Goal: Information Seeking & Learning: Check status

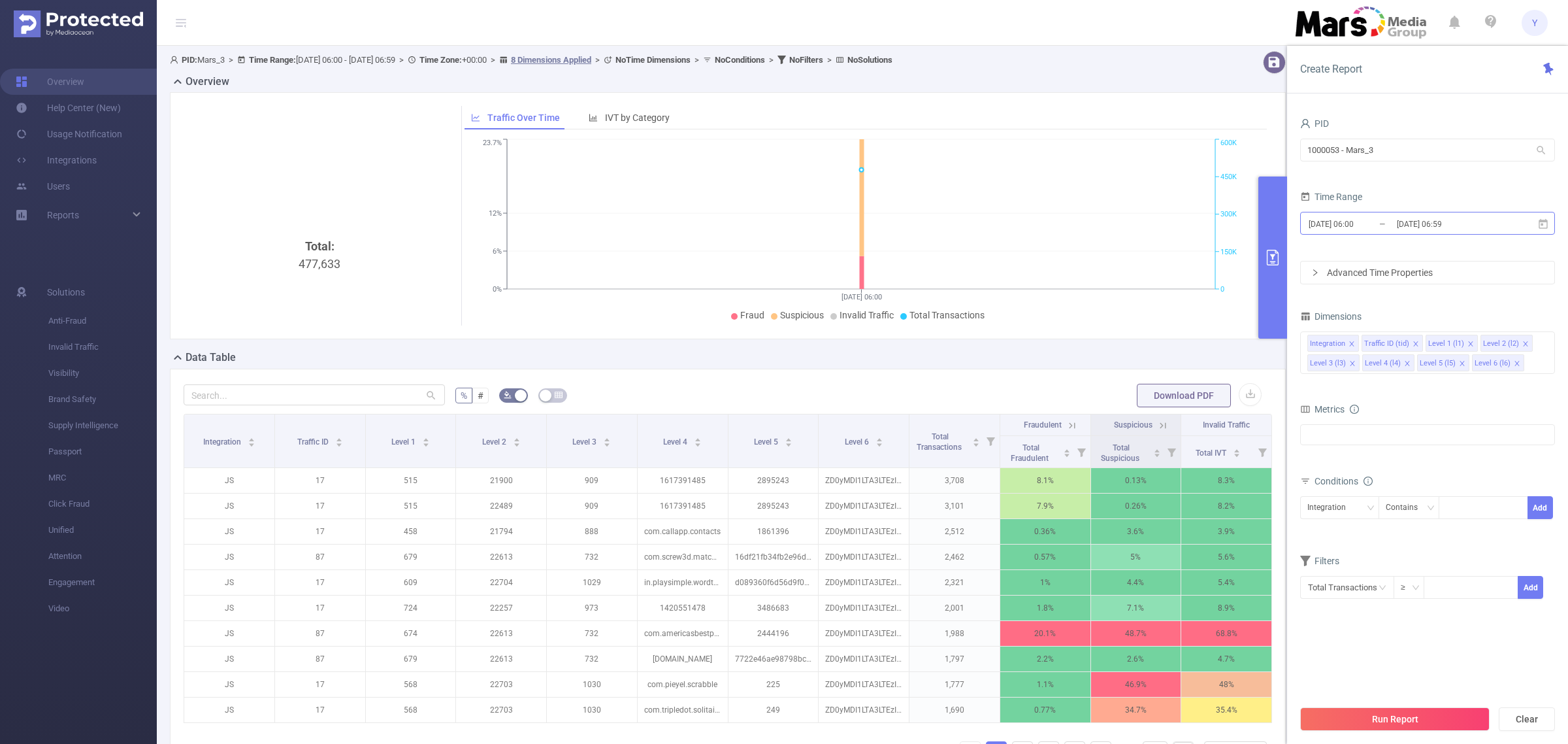
click at [1483, 231] on input "[DATE] 06:59" at bounding box center [1448, 223] width 106 height 18
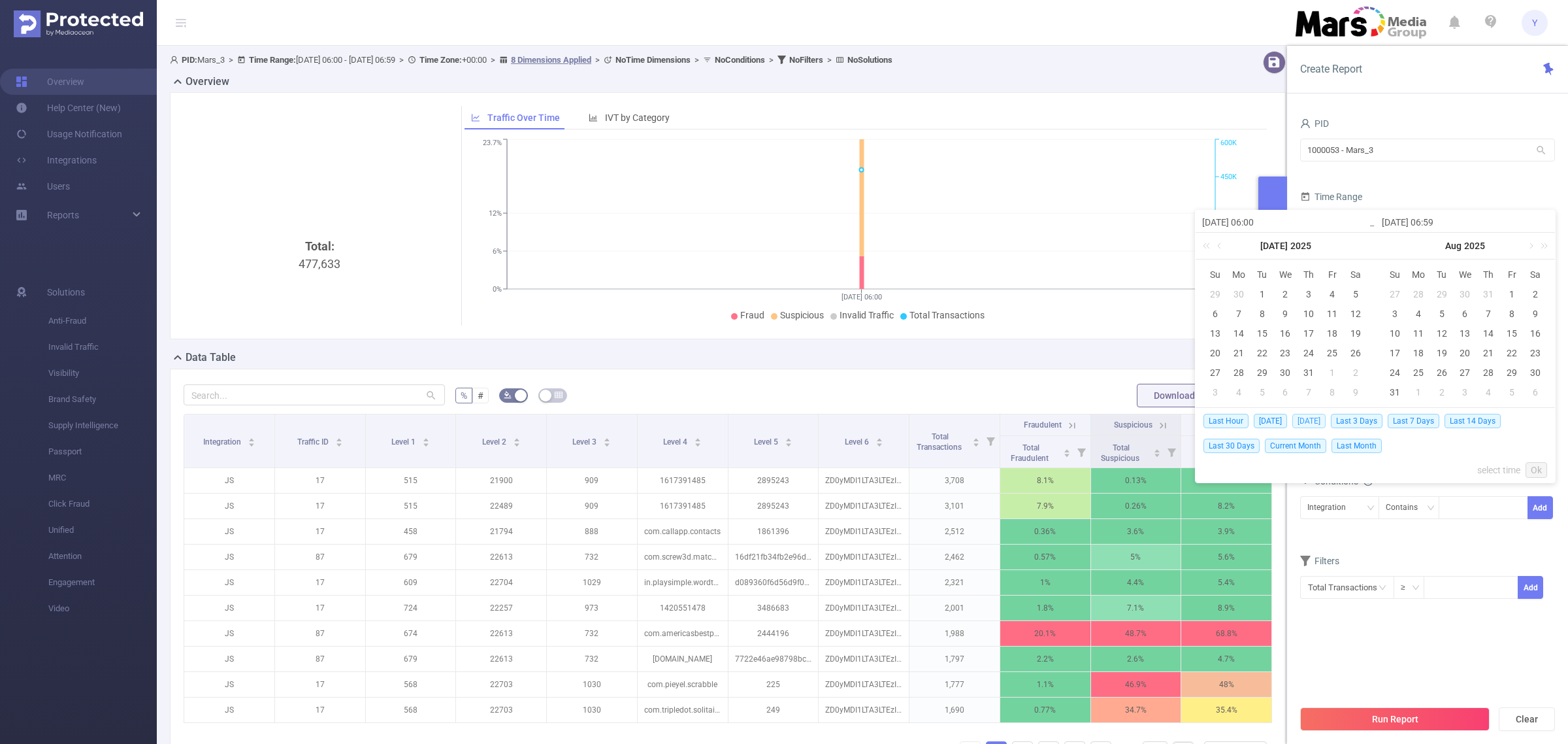
click at [1318, 422] on span "[DATE]" at bounding box center [1308, 420] width 33 height 14
type input "[DATE] 00:00"
type input "[DATE] 23:59"
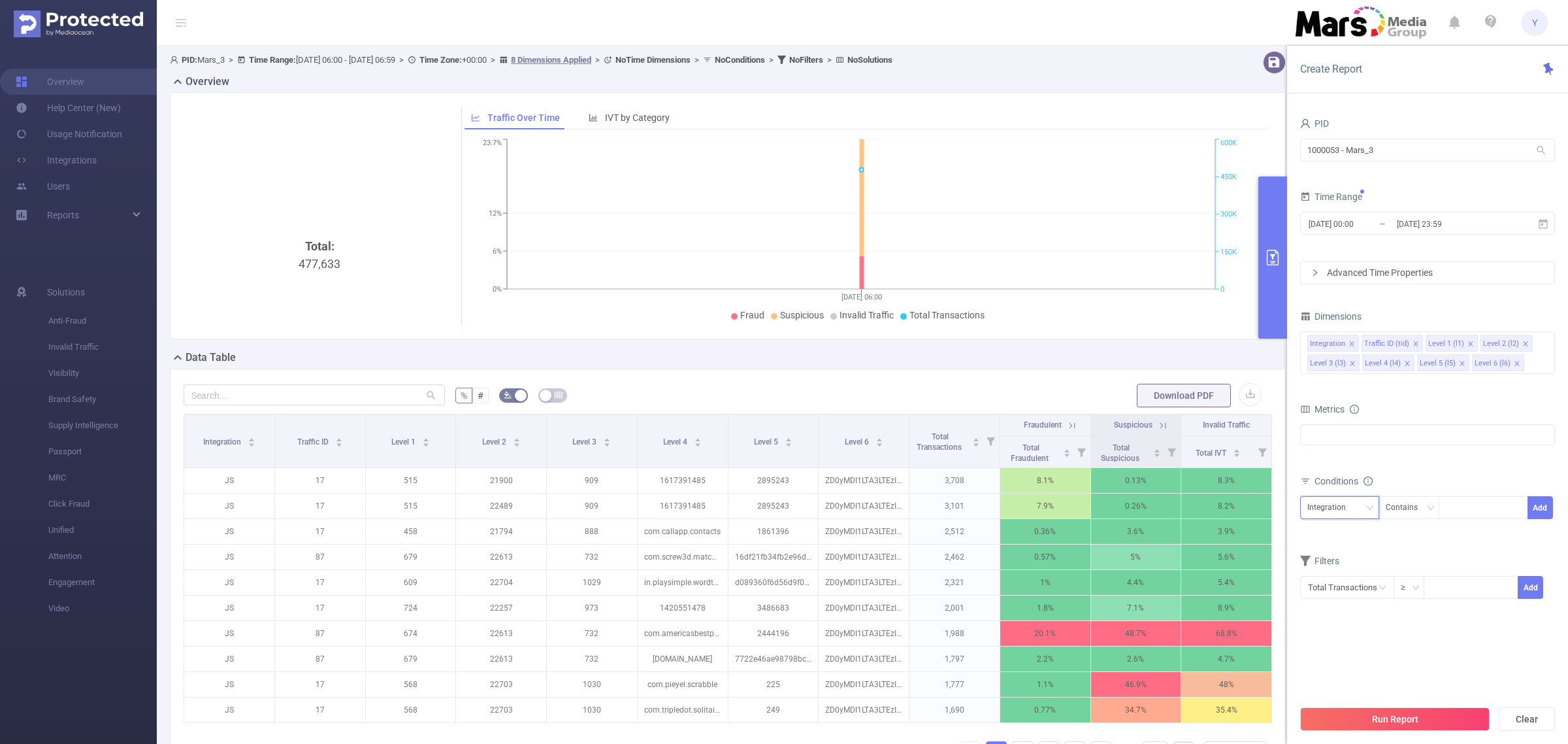
click at [1355, 511] on div "Integration" at bounding box center [1340, 507] width 65 height 21
click at [1351, 575] on li "Level 1 (l1)" at bounding box center [1339, 577] width 79 height 21
click at [1463, 506] on div at bounding box center [1483, 507] width 75 height 21
type input "757"
click at [1477, 534] on li "757" at bounding box center [1483, 535] width 89 height 21
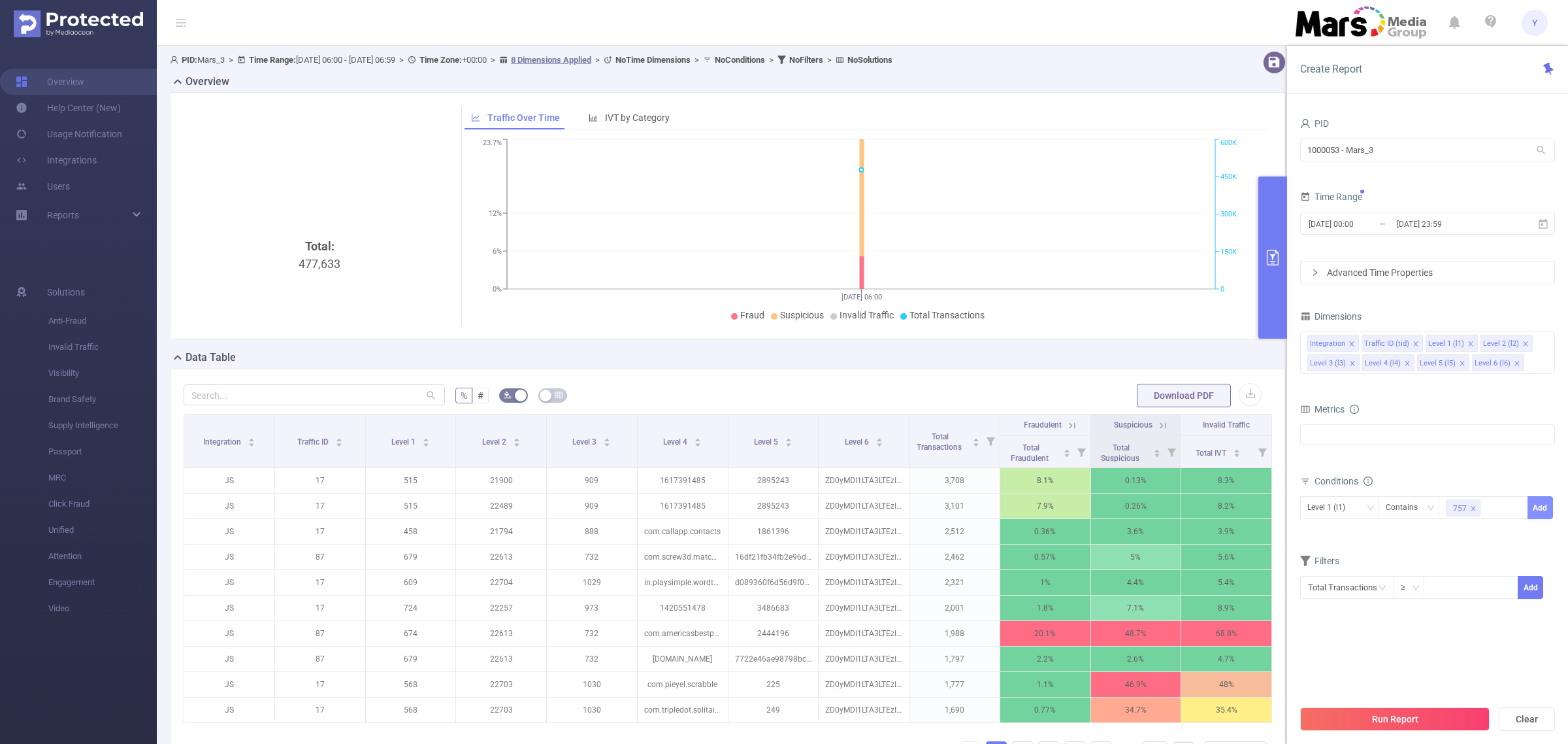
click at [1545, 504] on button "Add" at bounding box center [1540, 507] width 26 height 23
click at [1440, 717] on button "Run Report" at bounding box center [1394, 719] width 189 height 24
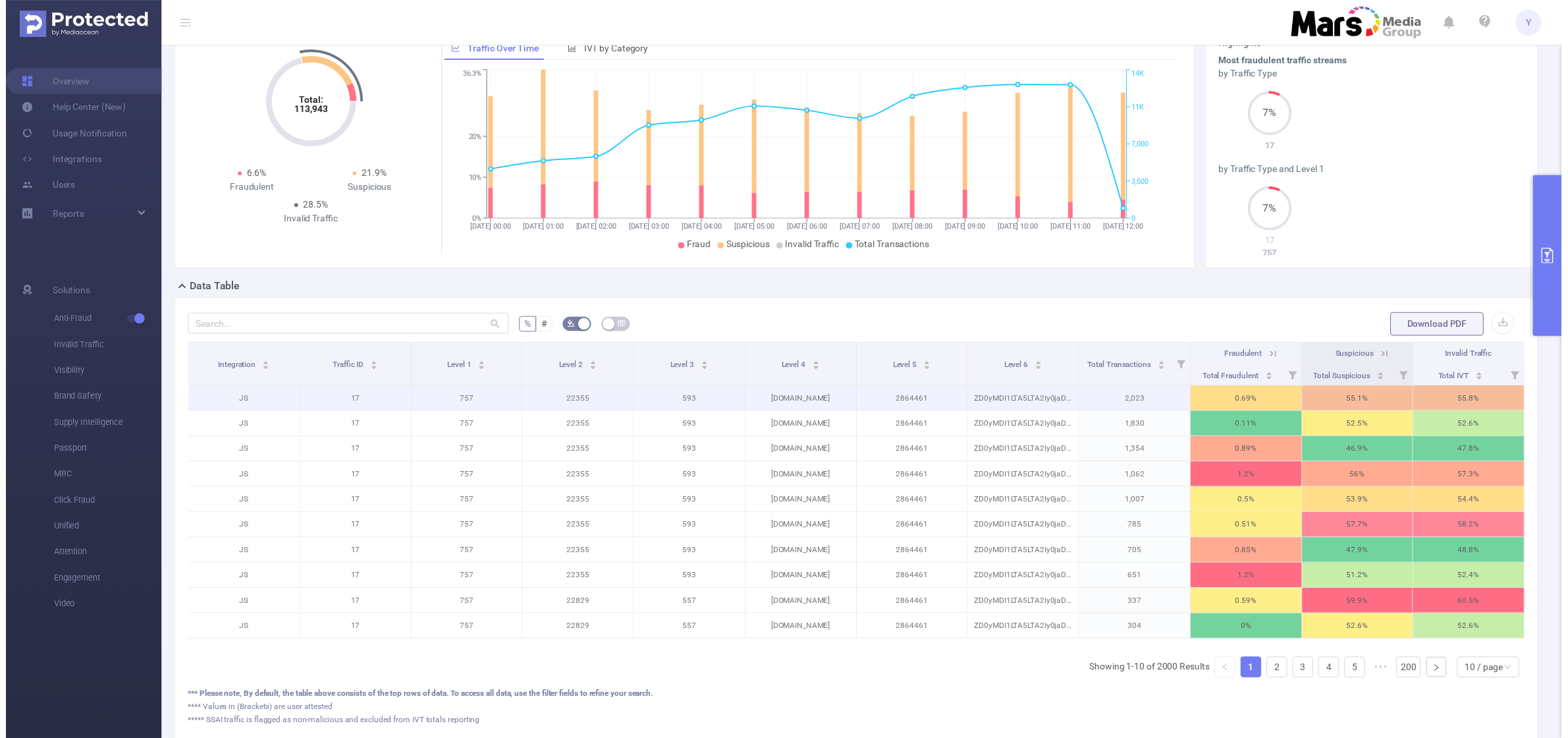
scroll to position [165, 0]
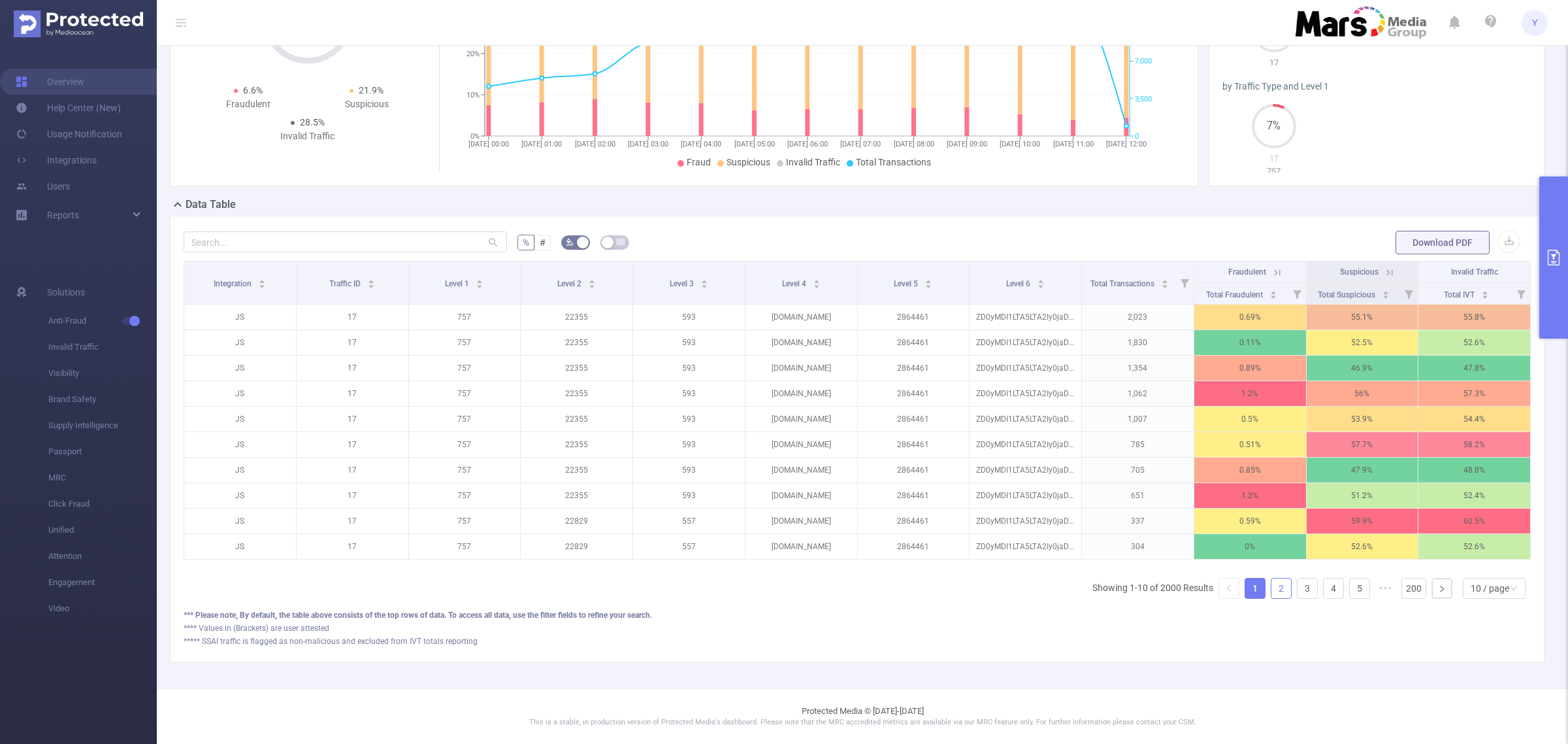
click at [1271, 596] on link "2" at bounding box center [1280, 588] width 20 height 20
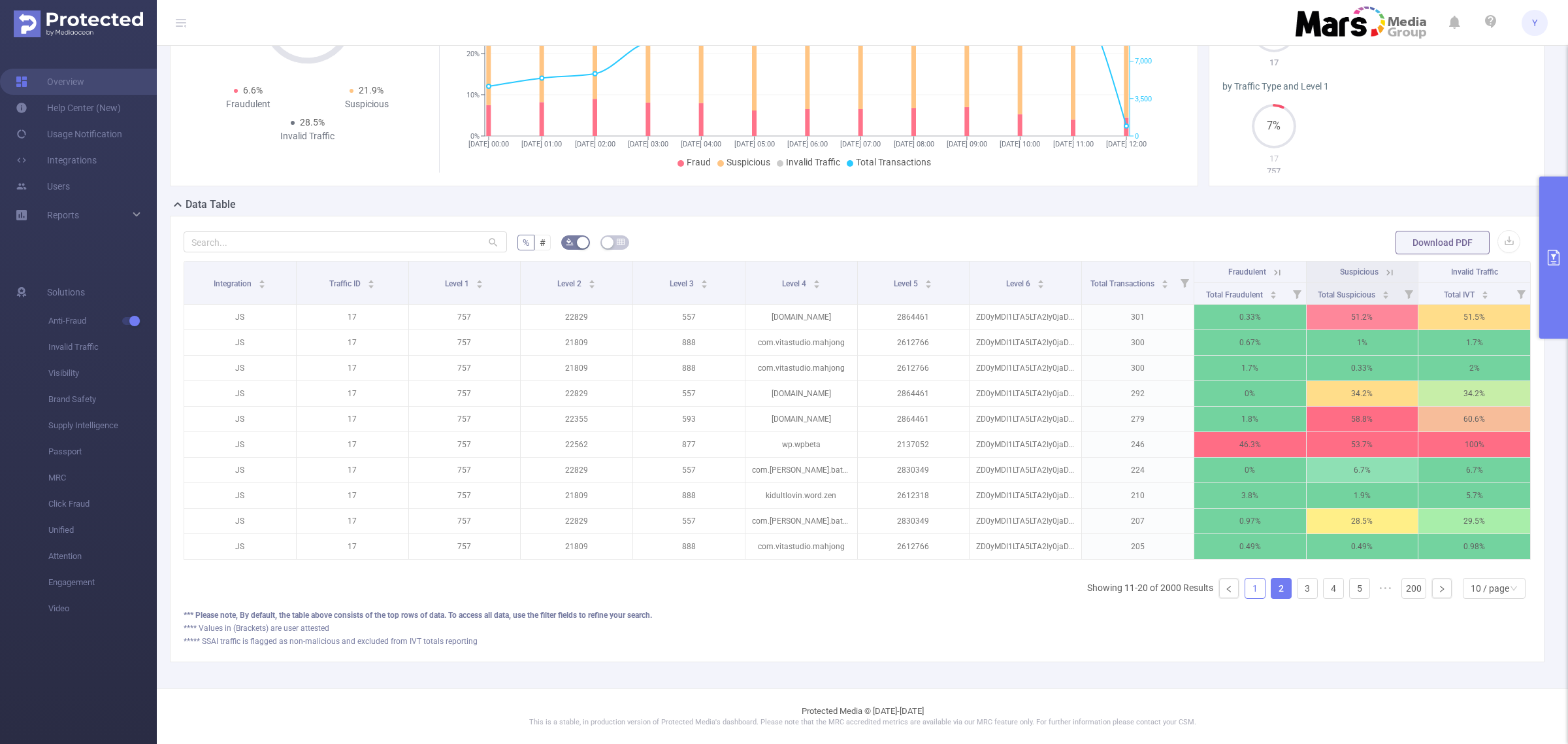
click at [1245, 587] on link "1" at bounding box center [1255, 588] width 20 height 20
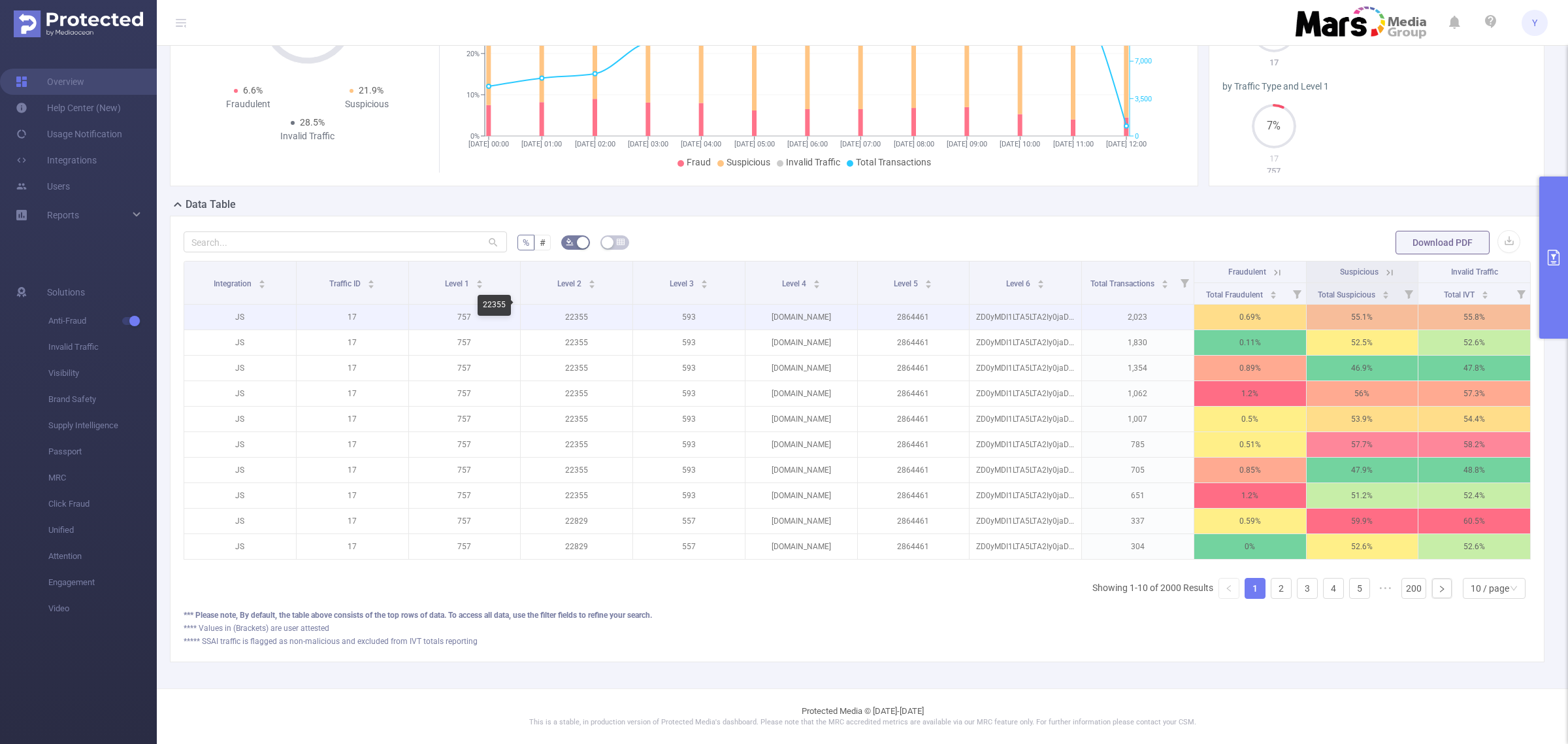
click at [571, 304] on p "22355" at bounding box center [576, 316] width 112 height 25
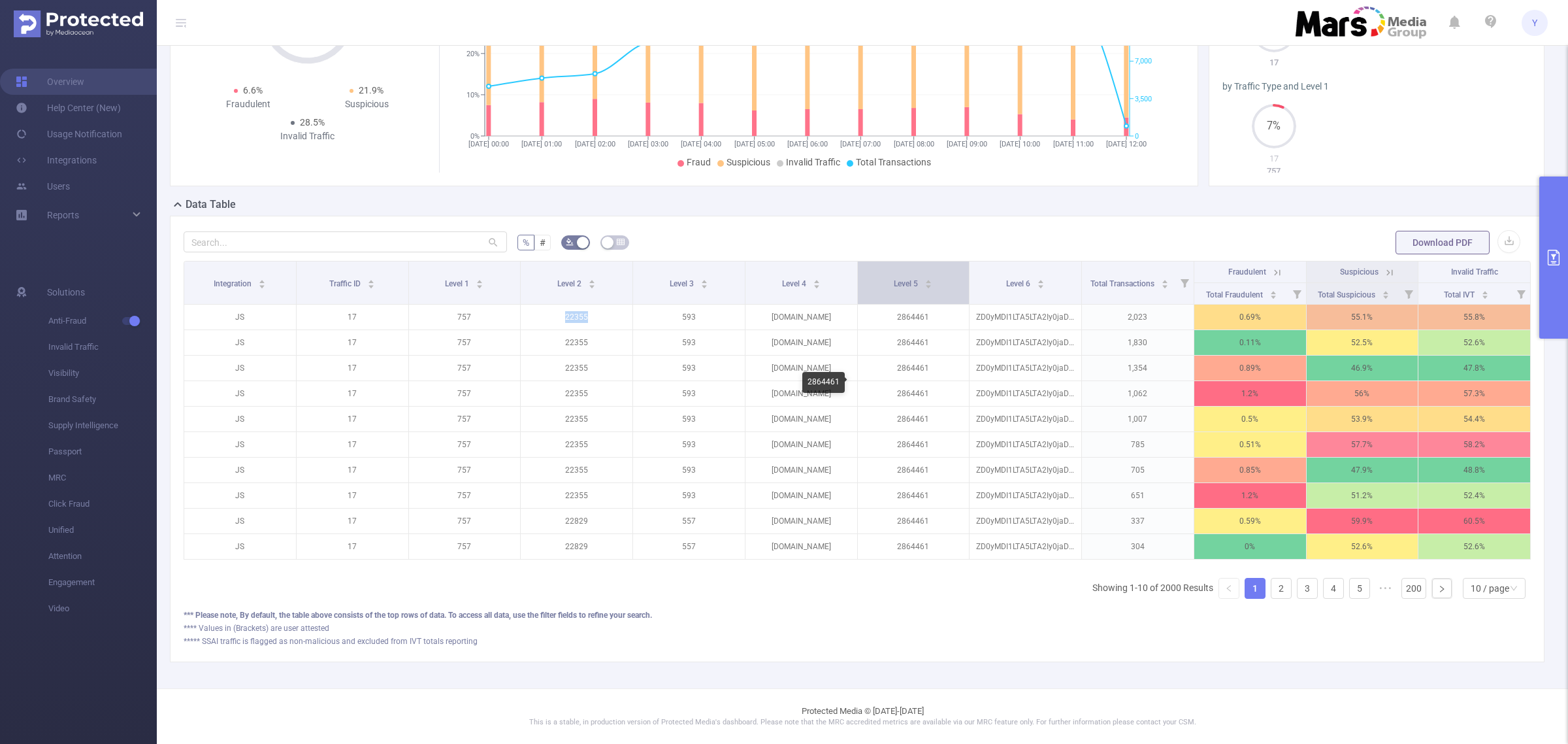
copy p "22355"
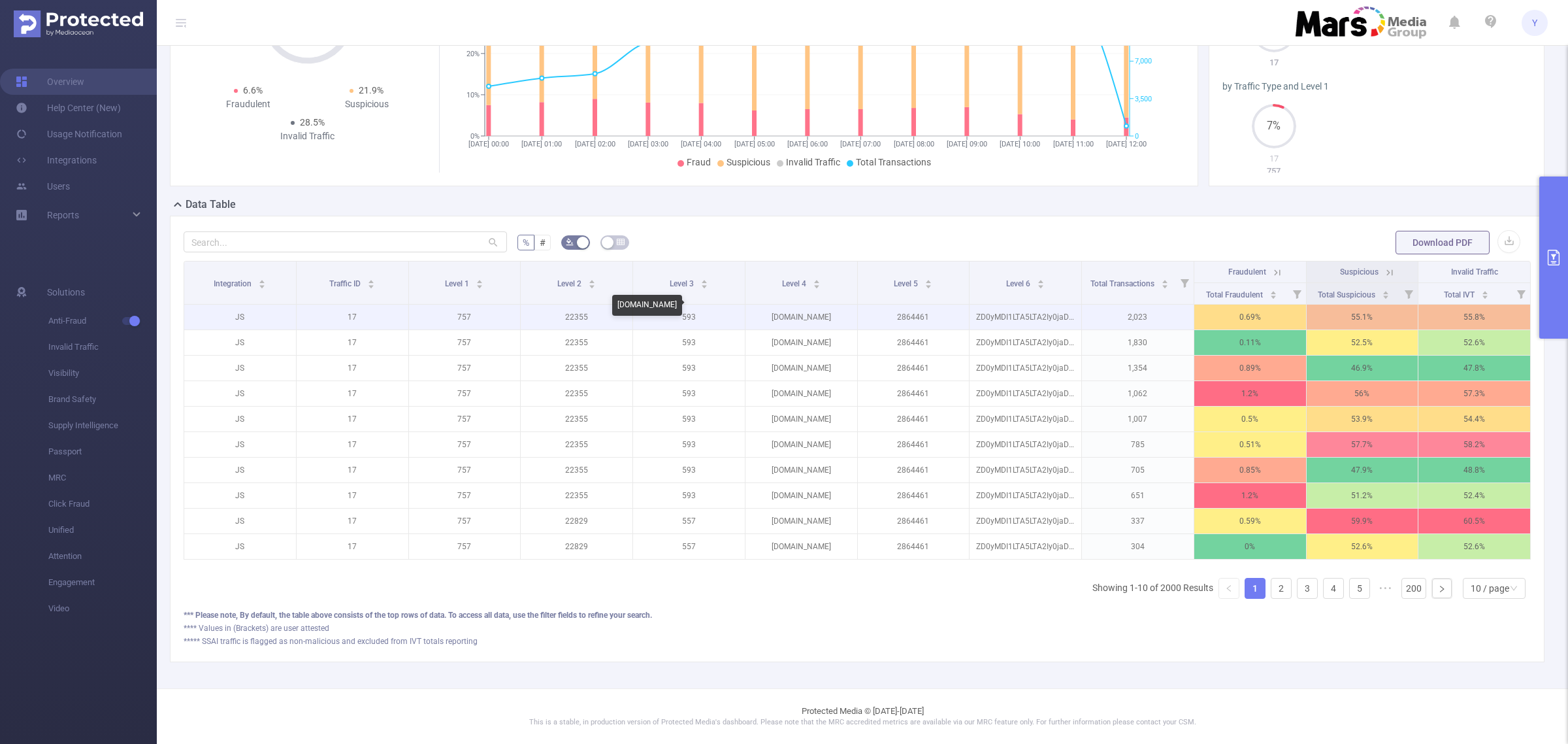
click at [781, 311] on p "[DOMAIN_NAME]" at bounding box center [801, 316] width 112 height 25
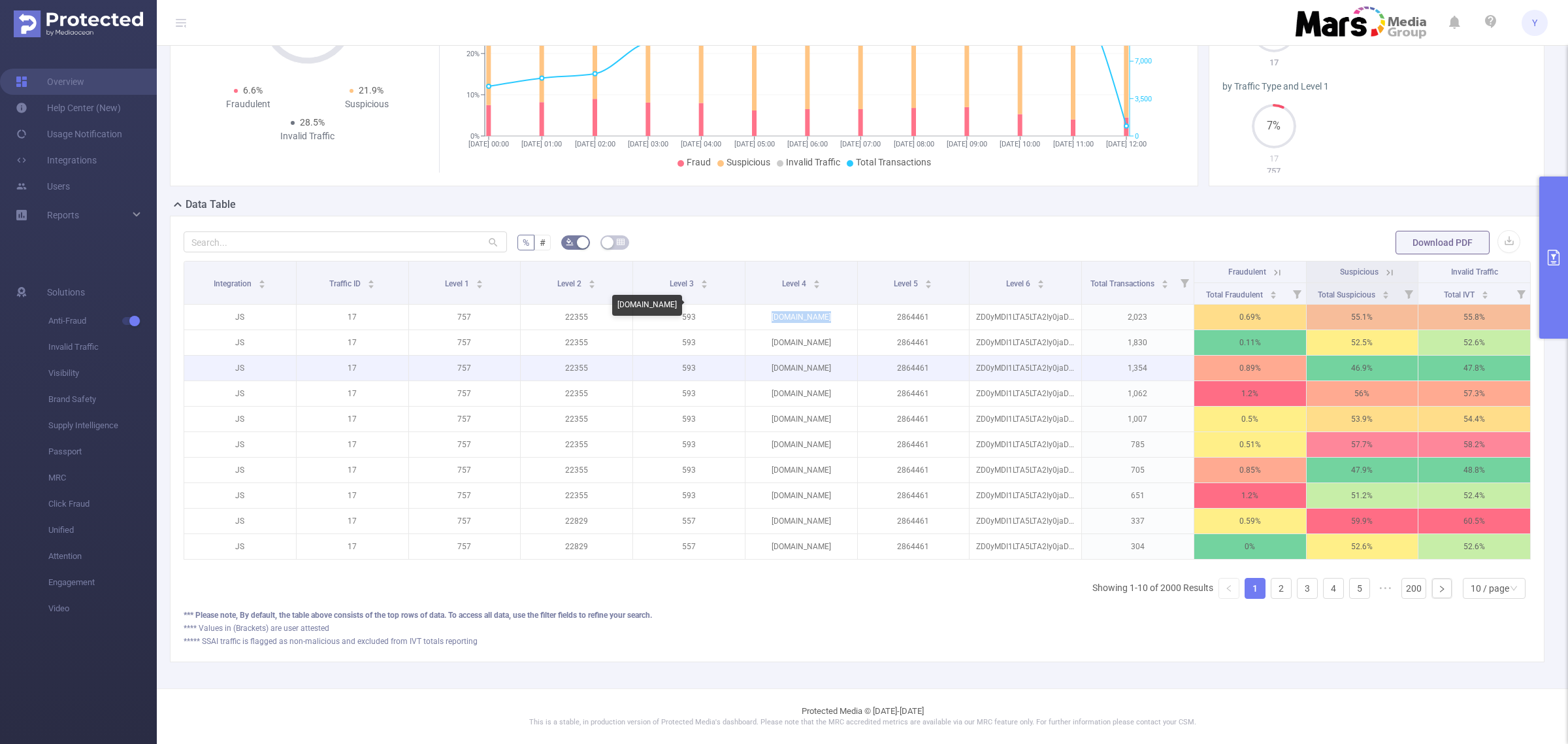
copy p "[DOMAIN_NAME]"
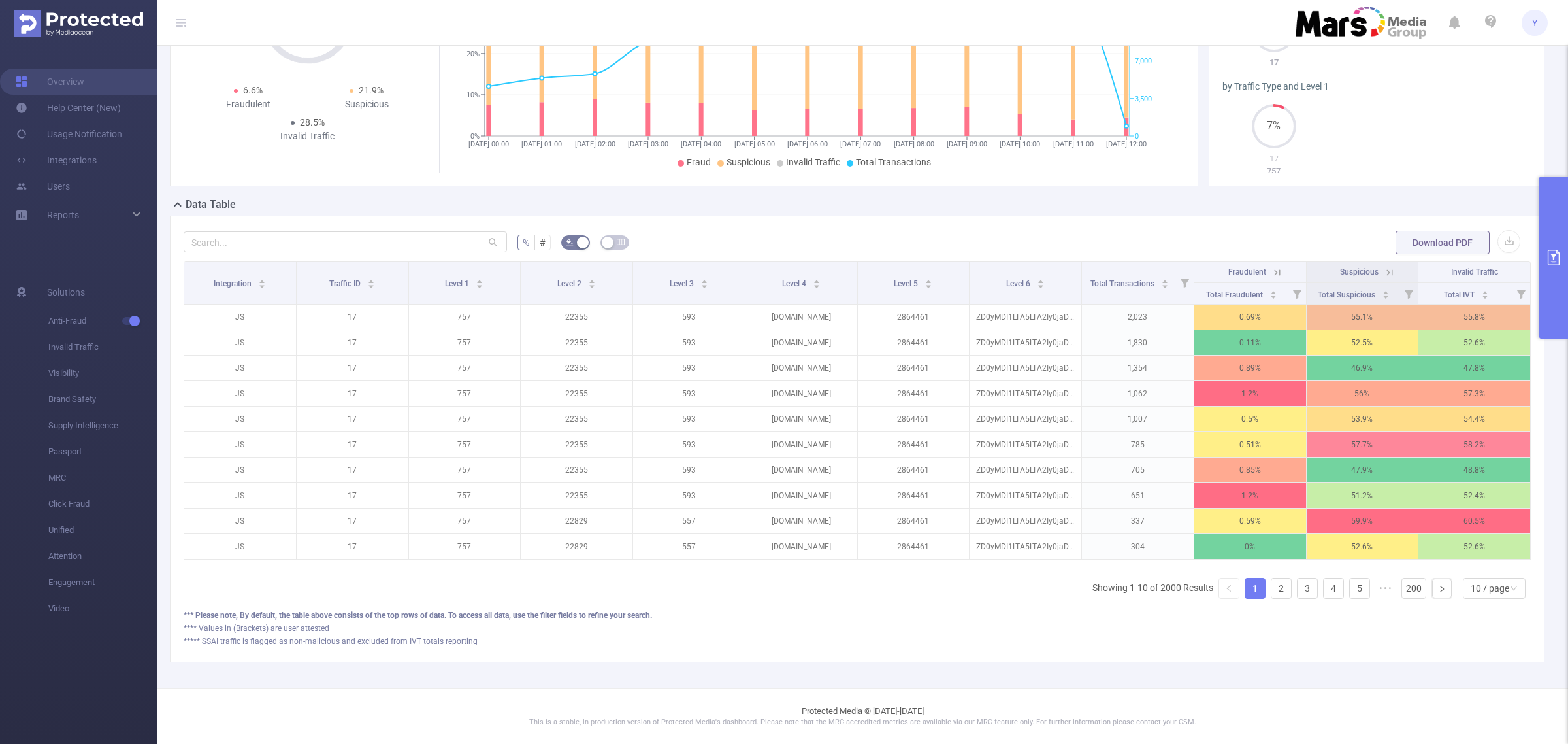
click at [783, 216] on div "% # Download PDF Integration Traffic ID Level 1 Level 2 Level 3 Level 4 Level 5…" at bounding box center [857, 439] width 1375 height 447
click at [808, 204] on div "Data Table" at bounding box center [862, 205] width 1385 height 18
click at [857, 216] on div "% # Download PDF Integration Traffic ID Level 1 Level 2 Level 3 Level 4 Level 5…" at bounding box center [857, 439] width 1375 height 447
click at [1542, 228] on button "primary" at bounding box center [1554, 257] width 29 height 162
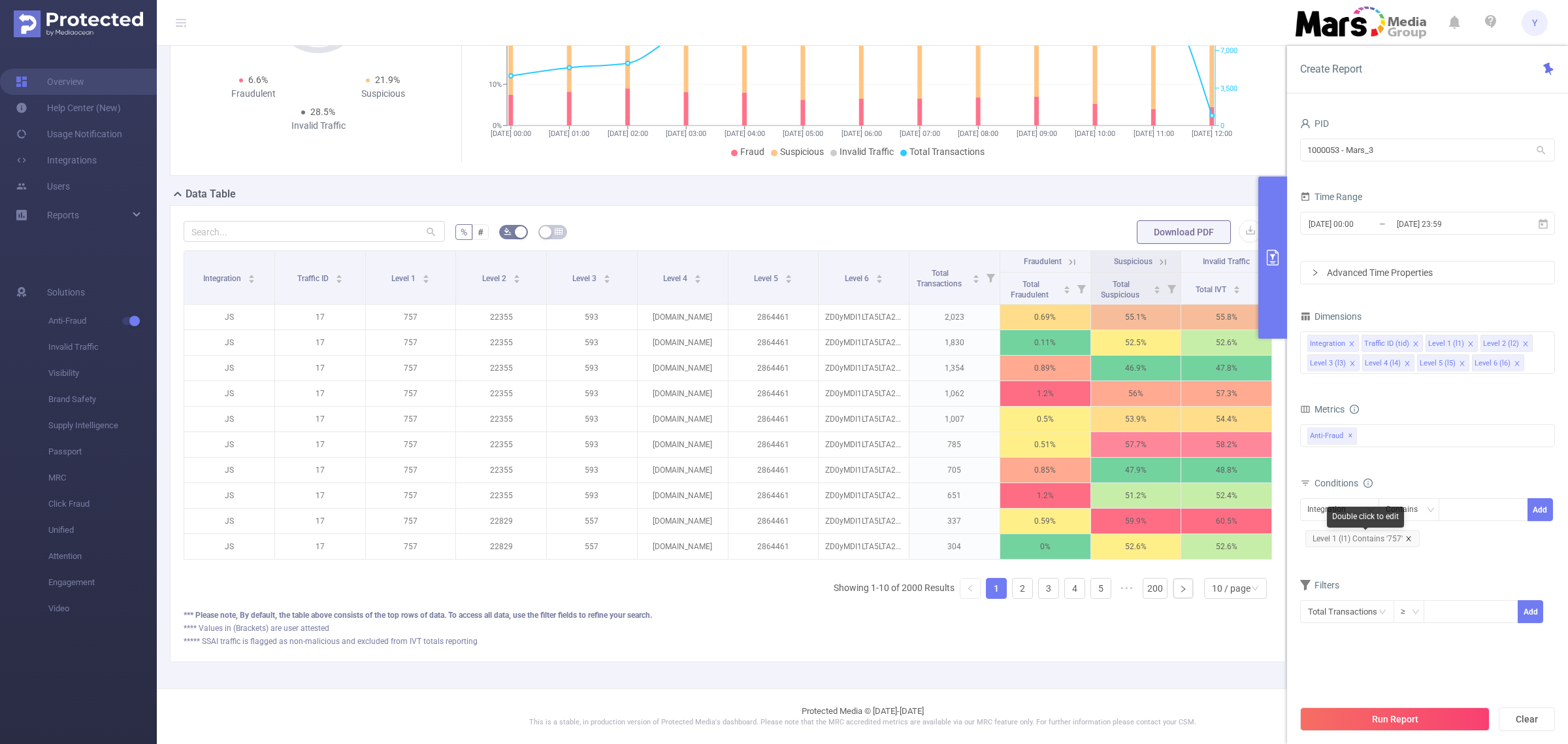
click at [1408, 541] on icon "icon: close" at bounding box center [1409, 539] width 7 height 7
click at [1328, 515] on div "Integration" at bounding box center [1331, 509] width 48 height 21
click at [1326, 576] on li "Level 1 (l1)" at bounding box center [1339, 579] width 79 height 21
click at [1473, 516] on div at bounding box center [1483, 509] width 75 height 21
type input "458"
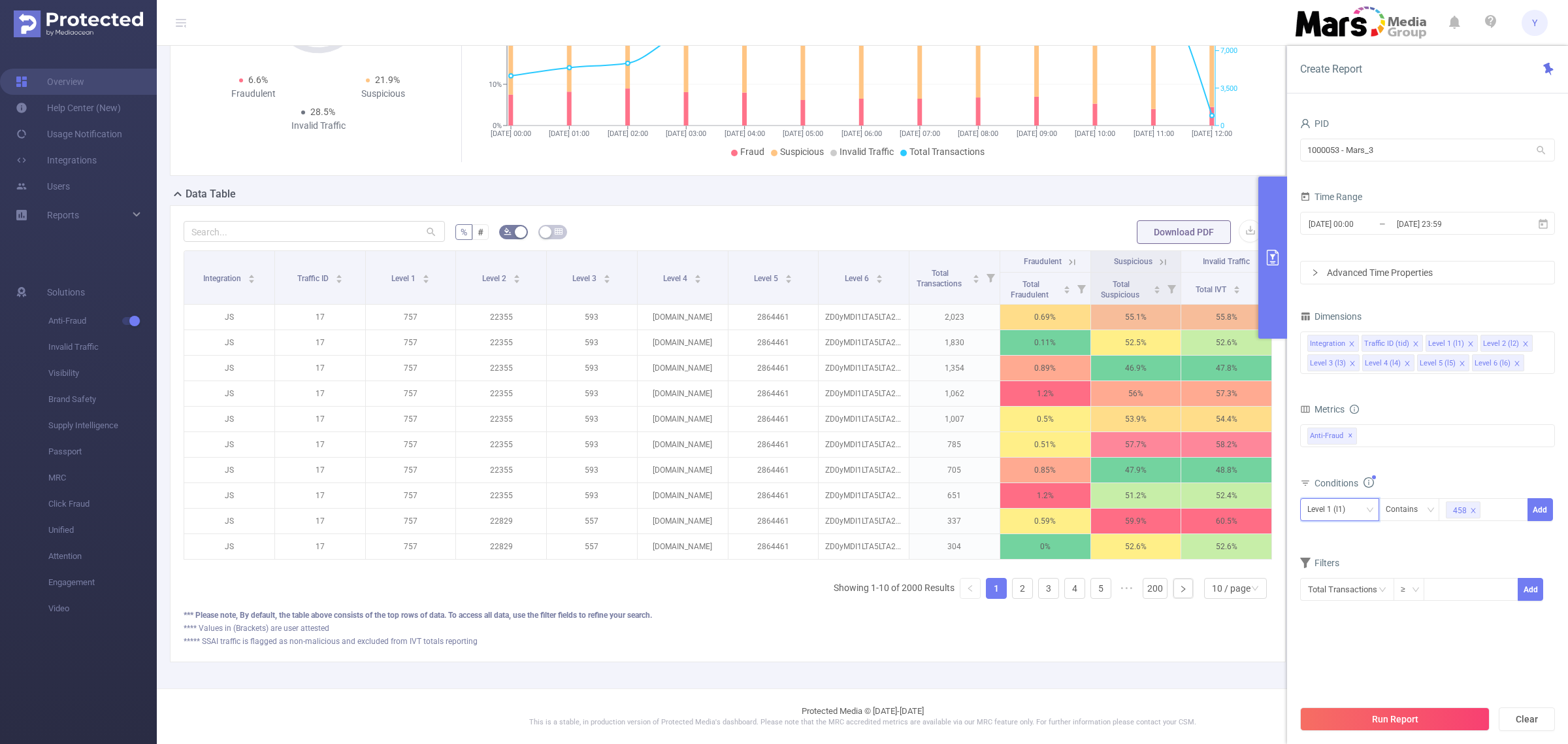
click at [1350, 505] on div "Level 1 (l1)" at bounding box center [1330, 509] width 47 height 21
click at [1336, 636] on li "Level 4 (l4)" at bounding box center [1339, 642] width 79 height 21
click at [1473, 511] on icon "icon: close" at bounding box center [1473, 510] width 7 height 7
click at [1473, 511] on div "458" at bounding box center [1483, 509] width 75 height 21
paste input "[DOMAIN_NAME]"
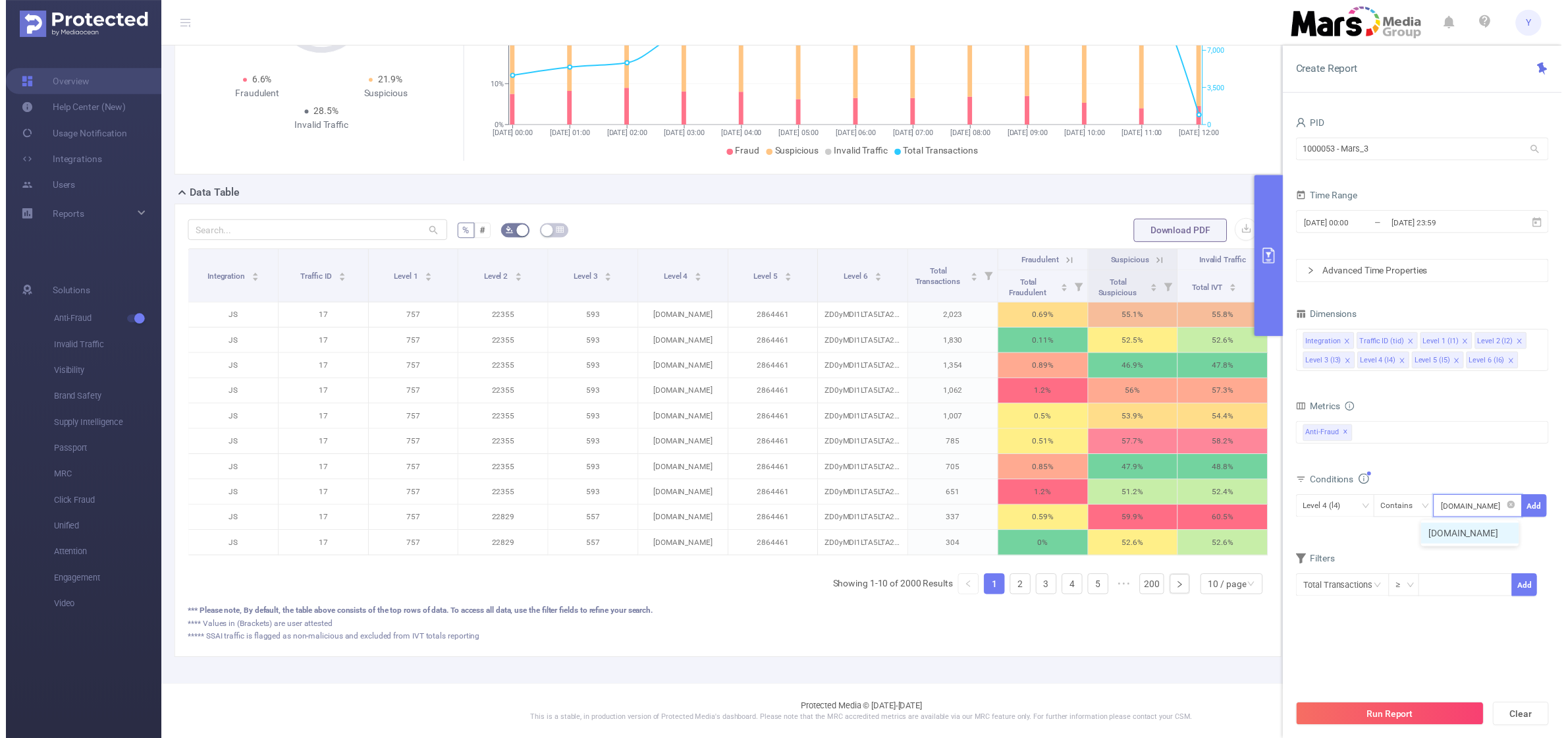
scroll to position [0, 51]
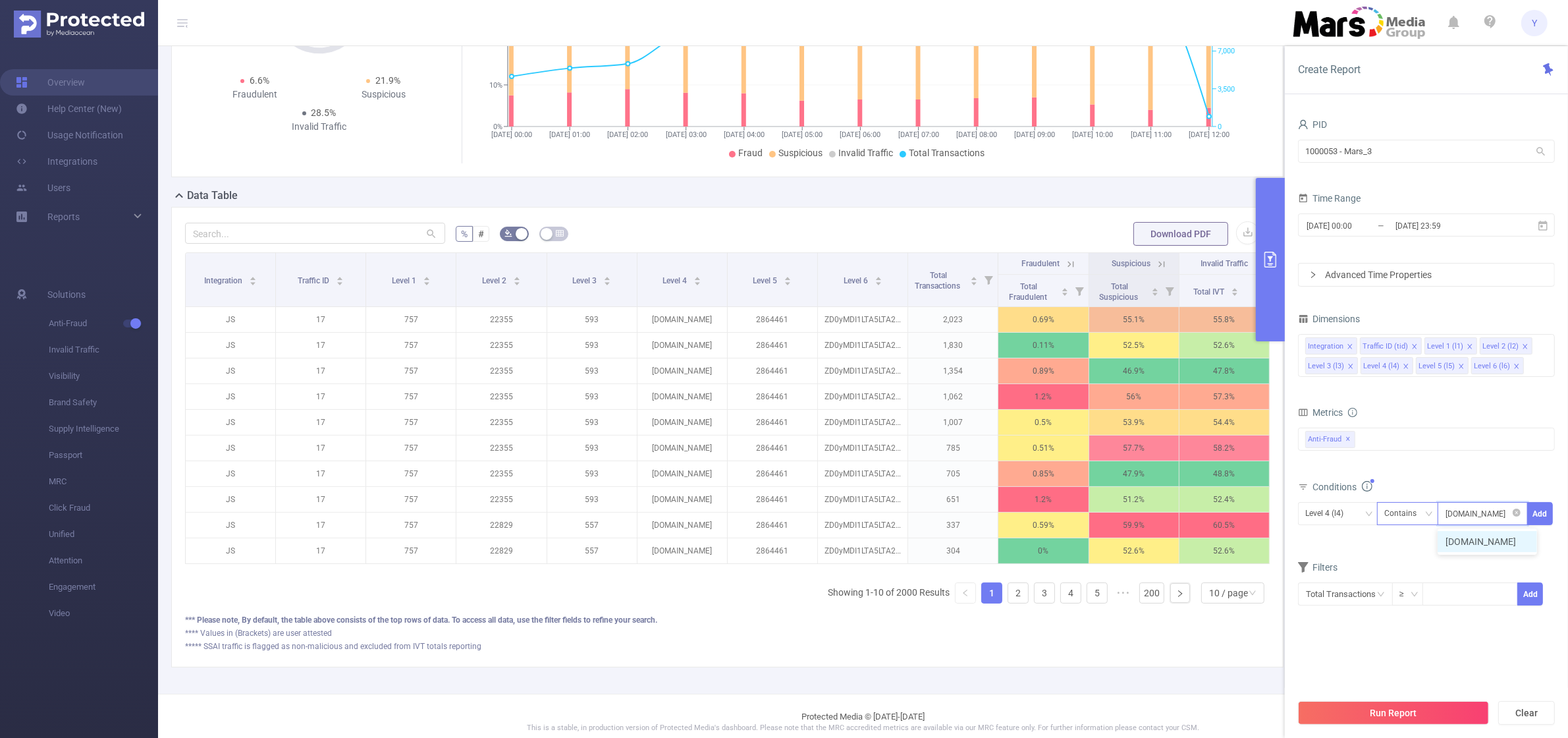
type input "[DOMAIN_NAME]"
click at [1417, 512] on div "Contains" at bounding box center [1405, 513] width 41 height 21
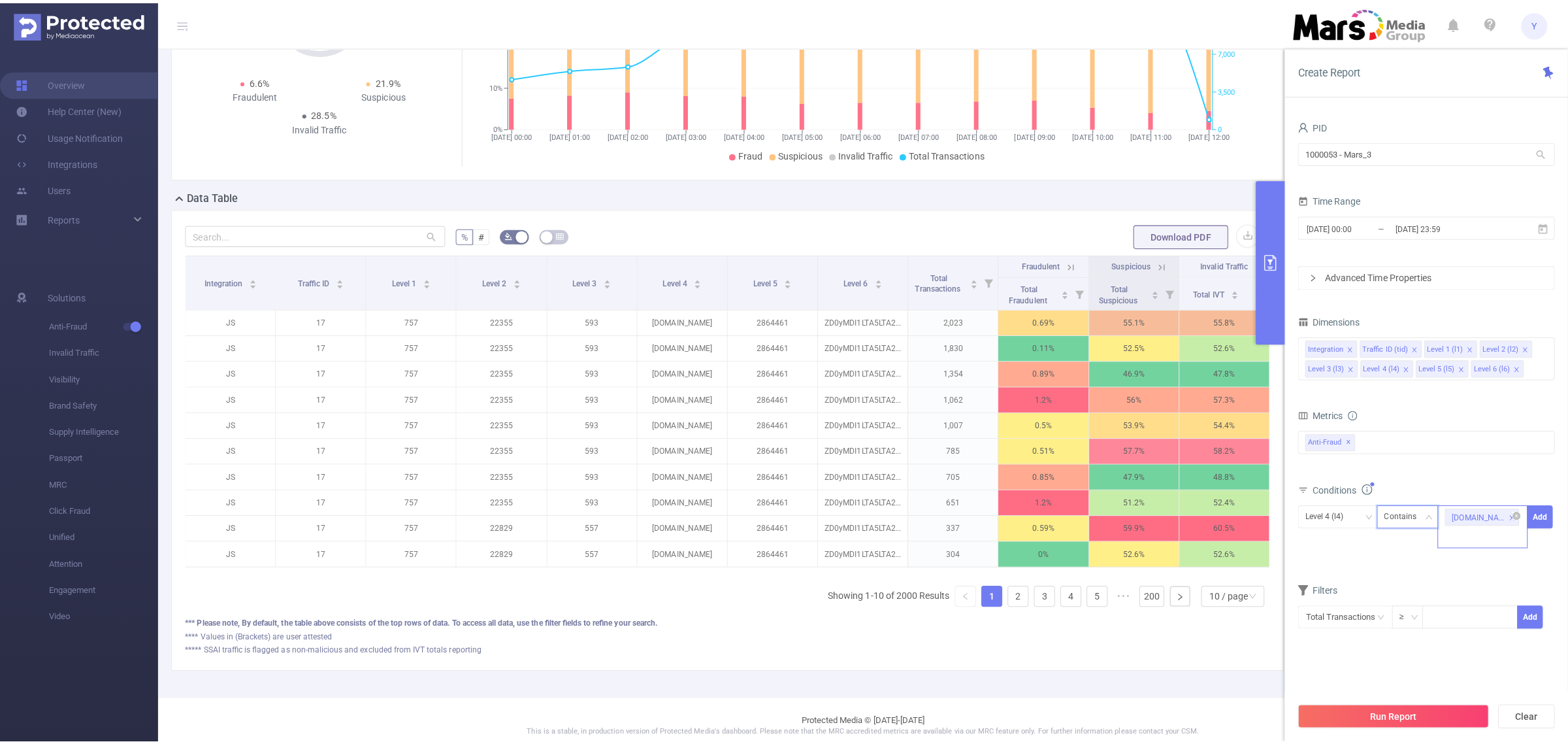
scroll to position [0, 0]
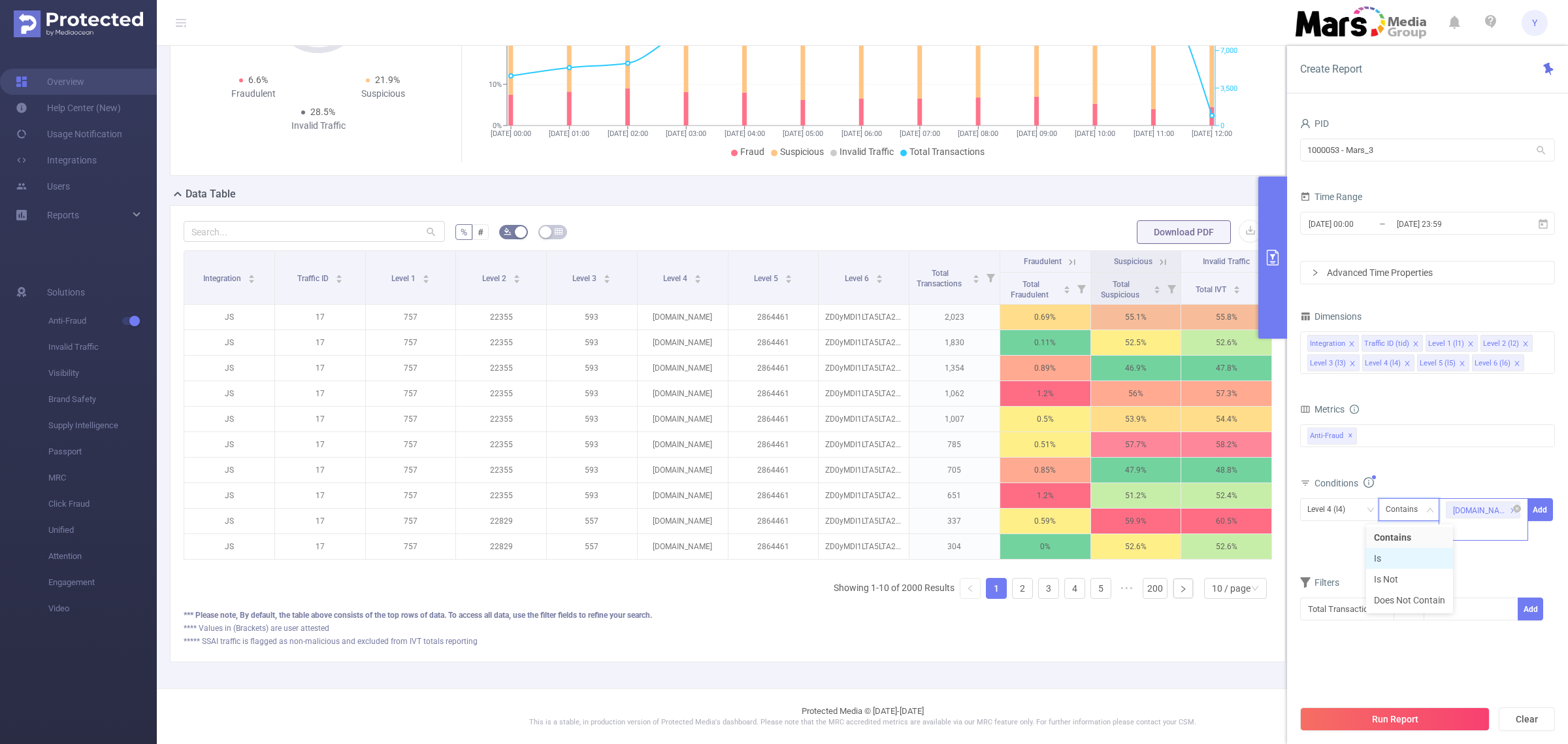
click at [1398, 554] on li "Is" at bounding box center [1410, 558] width 87 height 21
click at [1536, 511] on button "Add" at bounding box center [1540, 509] width 26 height 23
click at [1366, 721] on button "Run Report" at bounding box center [1394, 719] width 189 height 24
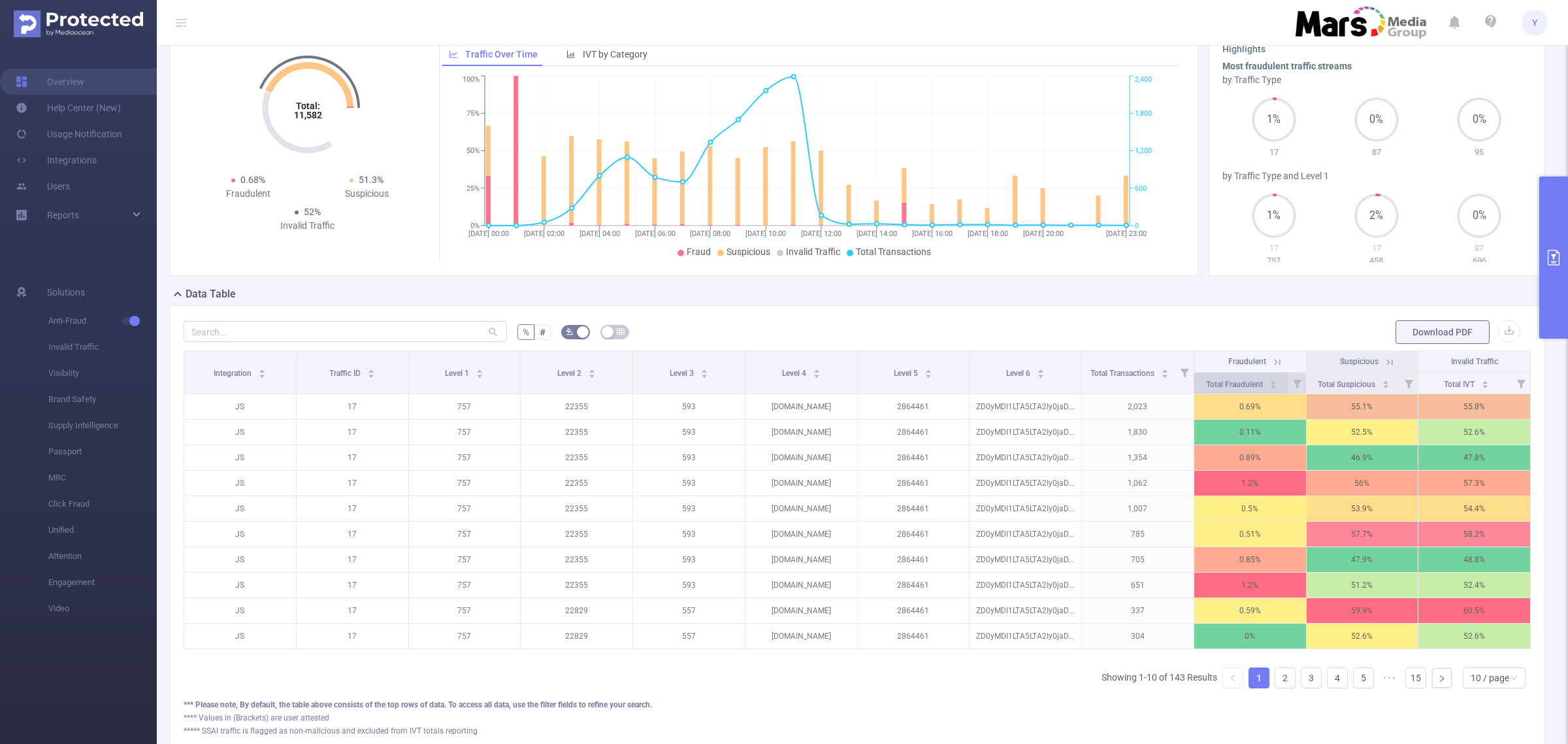
scroll to position [164, 0]
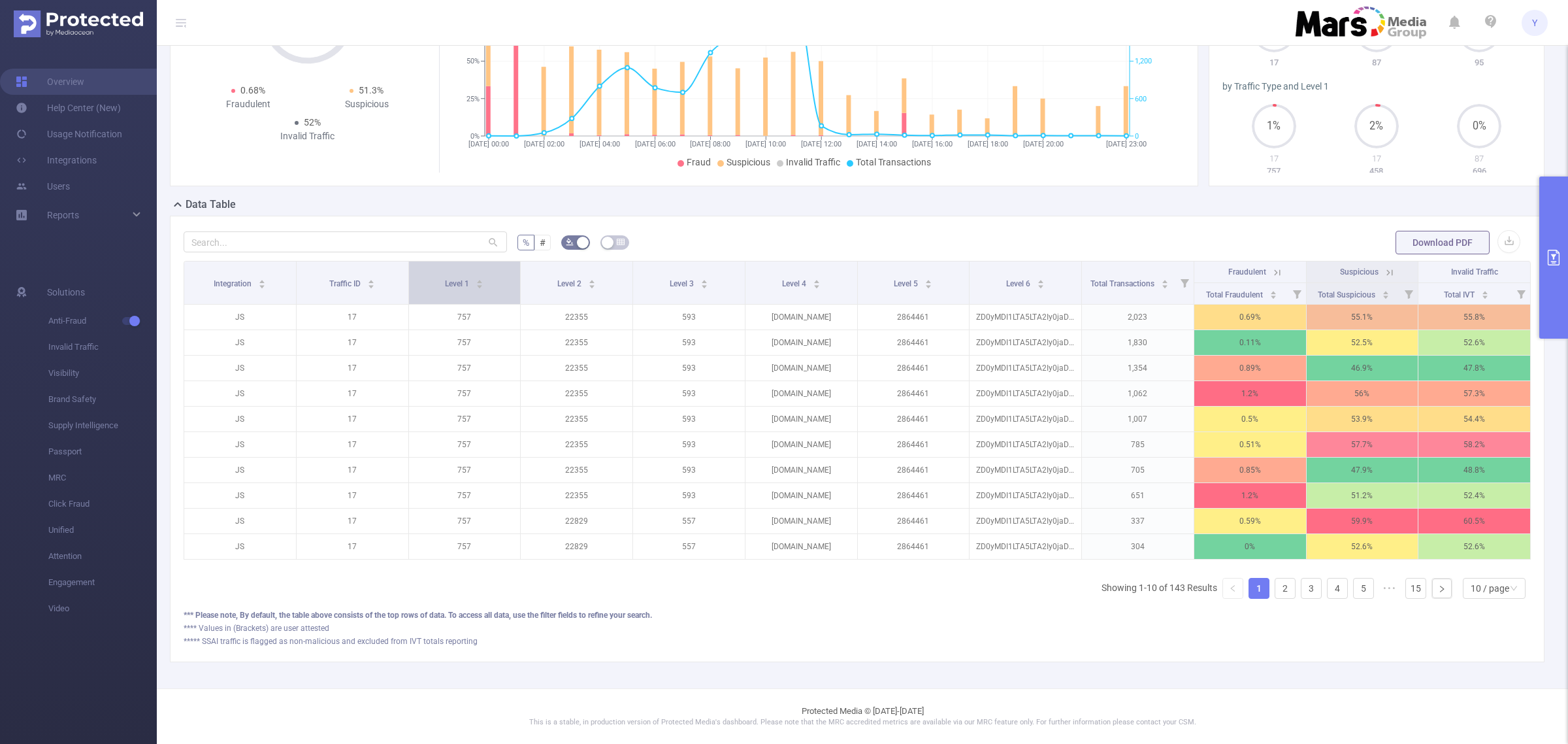
click at [468, 279] on span "Level 1" at bounding box center [457, 283] width 26 height 9
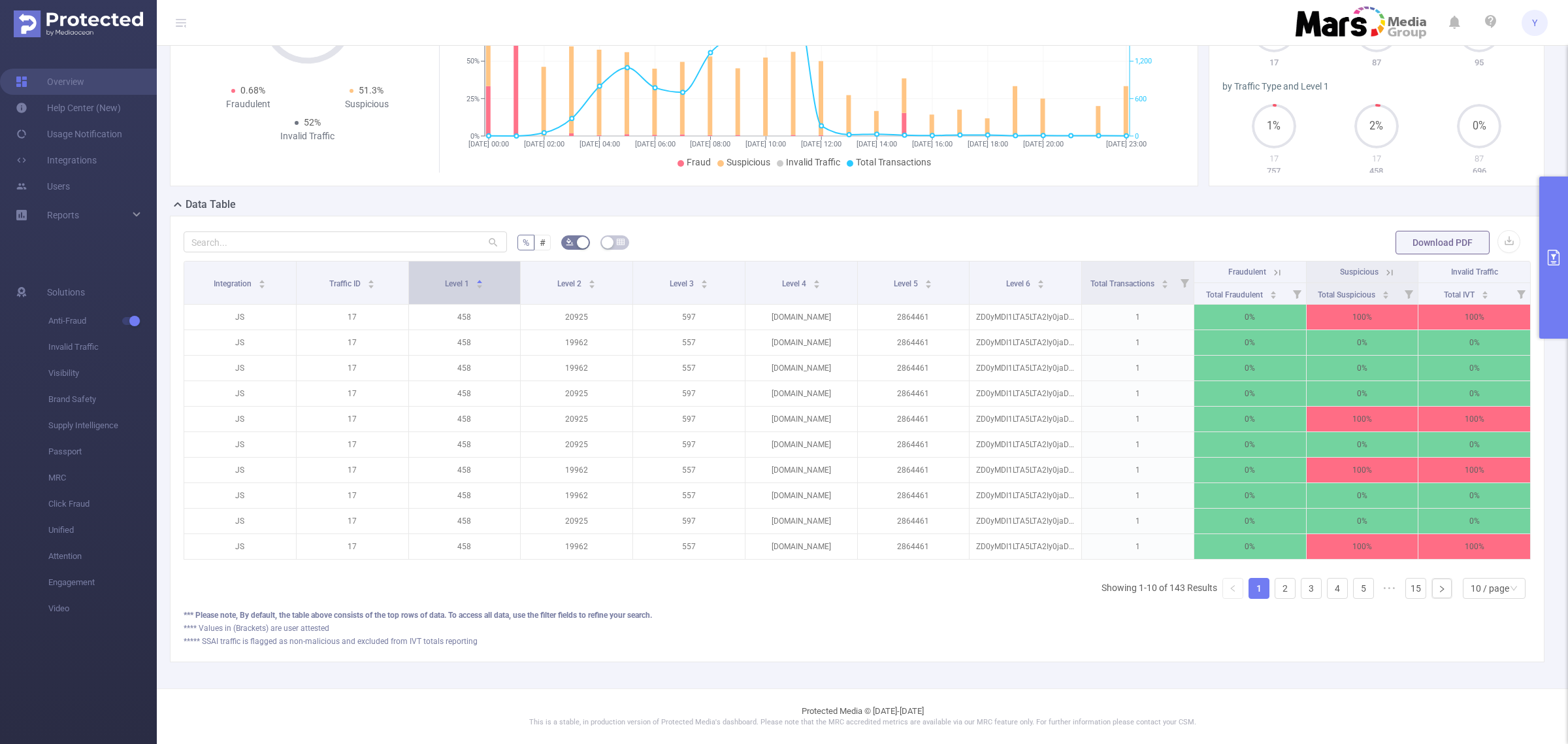
click at [464, 279] on span "Level 1" at bounding box center [457, 282] width 26 height 13
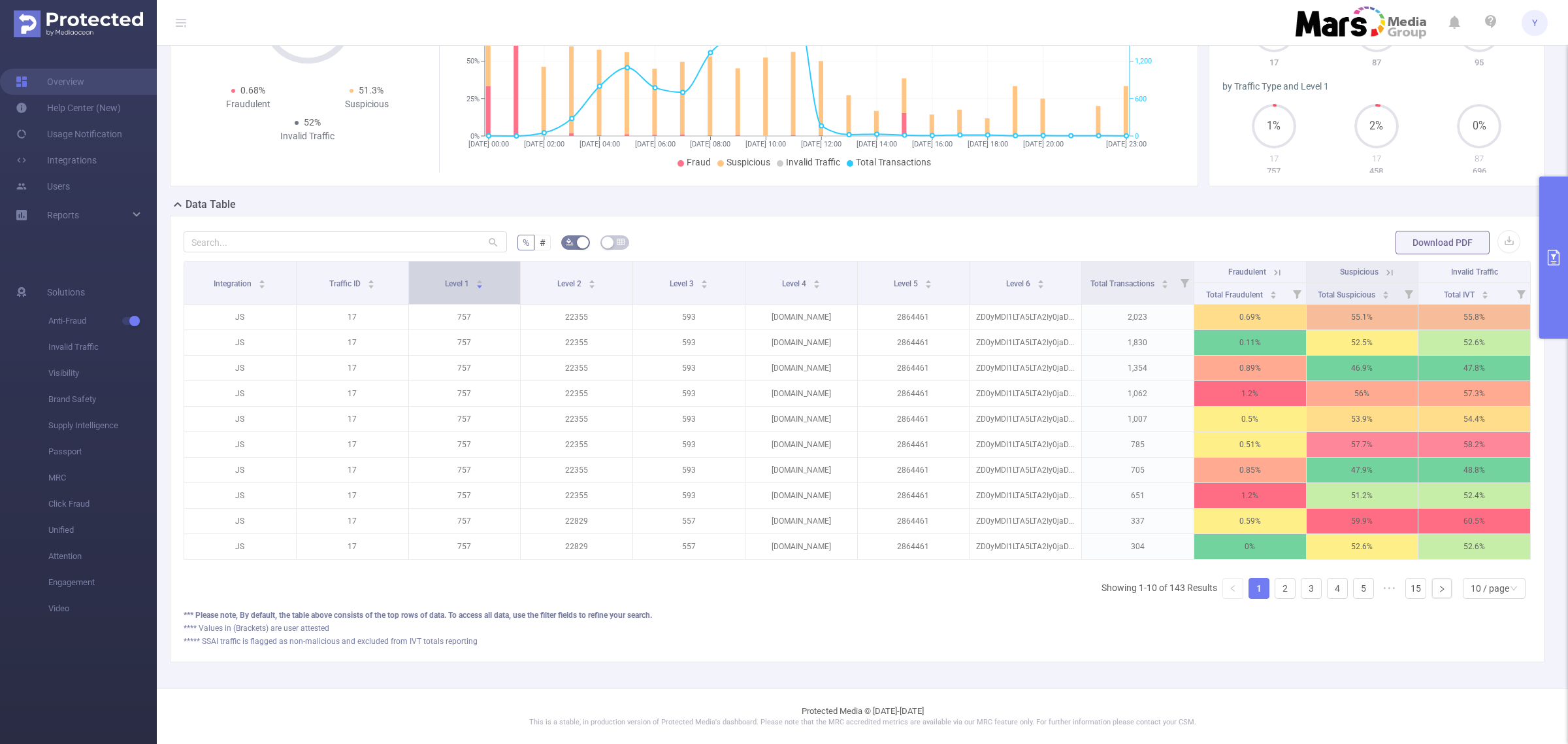
click at [464, 279] on span "Level 1" at bounding box center [457, 282] width 26 height 13
click at [472, 282] on div "Level 1" at bounding box center [463, 282] width 38 height 13
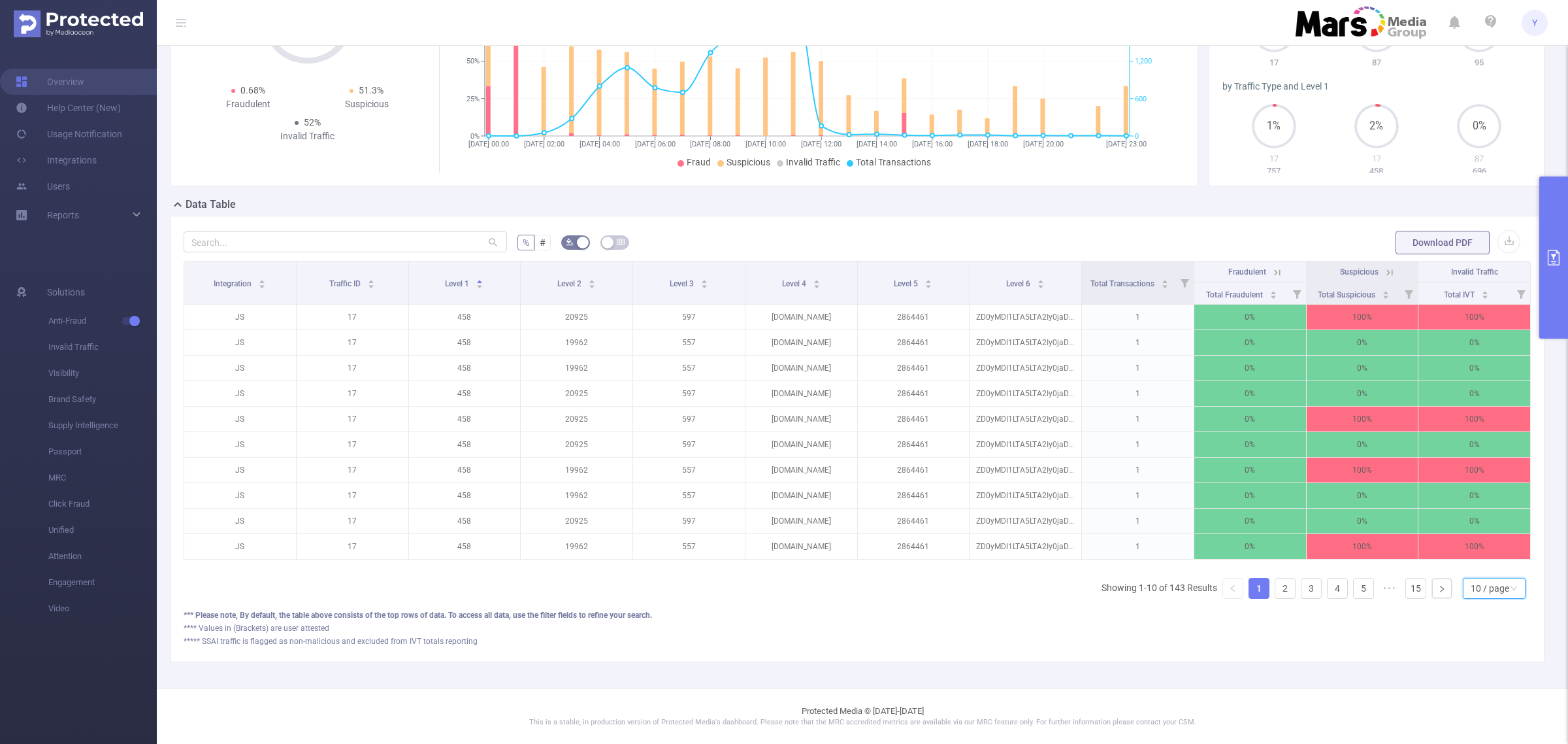
click at [1470, 591] on div "10 / page" at bounding box center [1489, 588] width 38 height 20
click at [1474, 570] on li "50 / page" at bounding box center [1481, 580] width 63 height 21
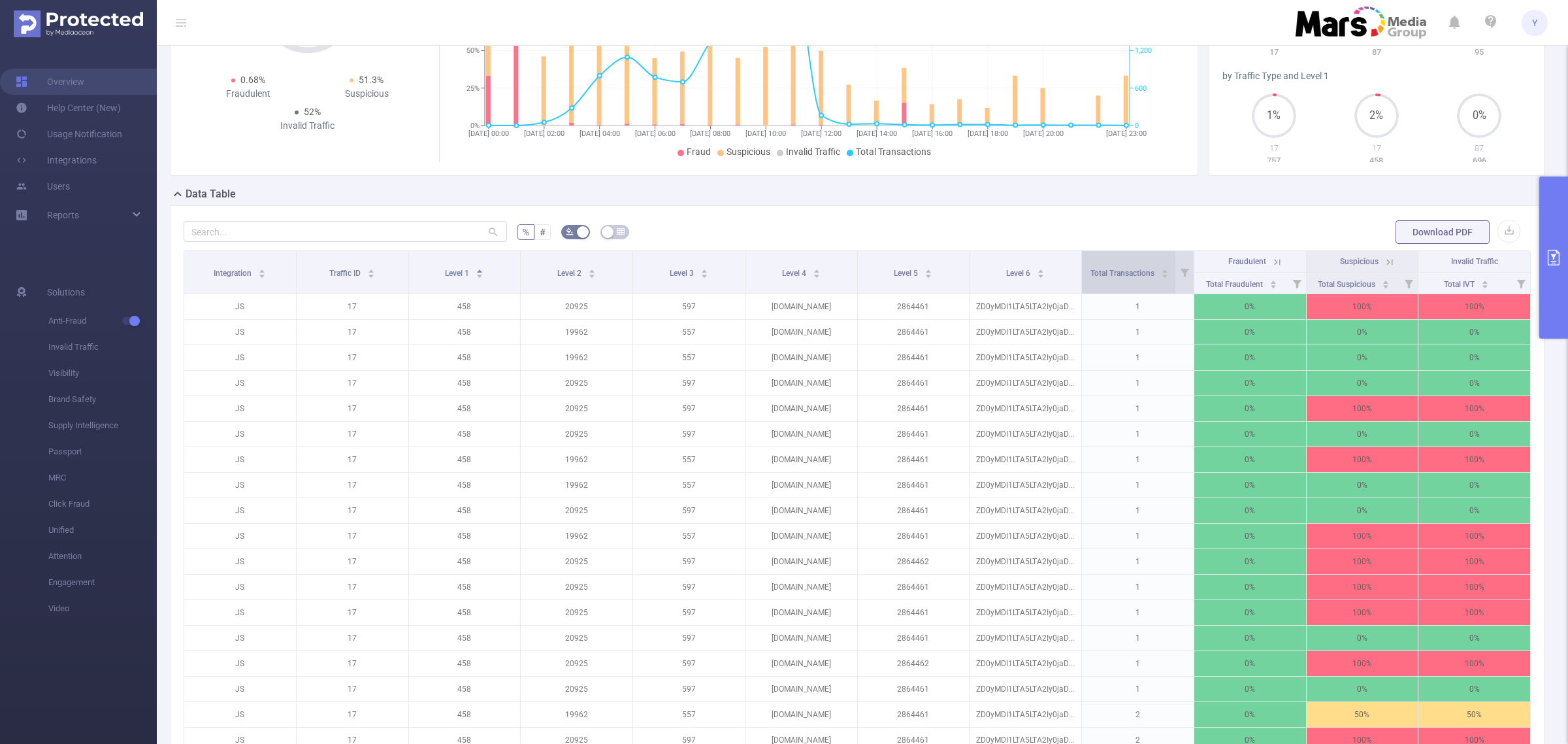
click at [1151, 279] on div "Total Transactions" at bounding box center [1129, 271] width 78 height 13
click at [1150, 270] on div "Total Transactions" at bounding box center [1129, 271] width 78 height 13
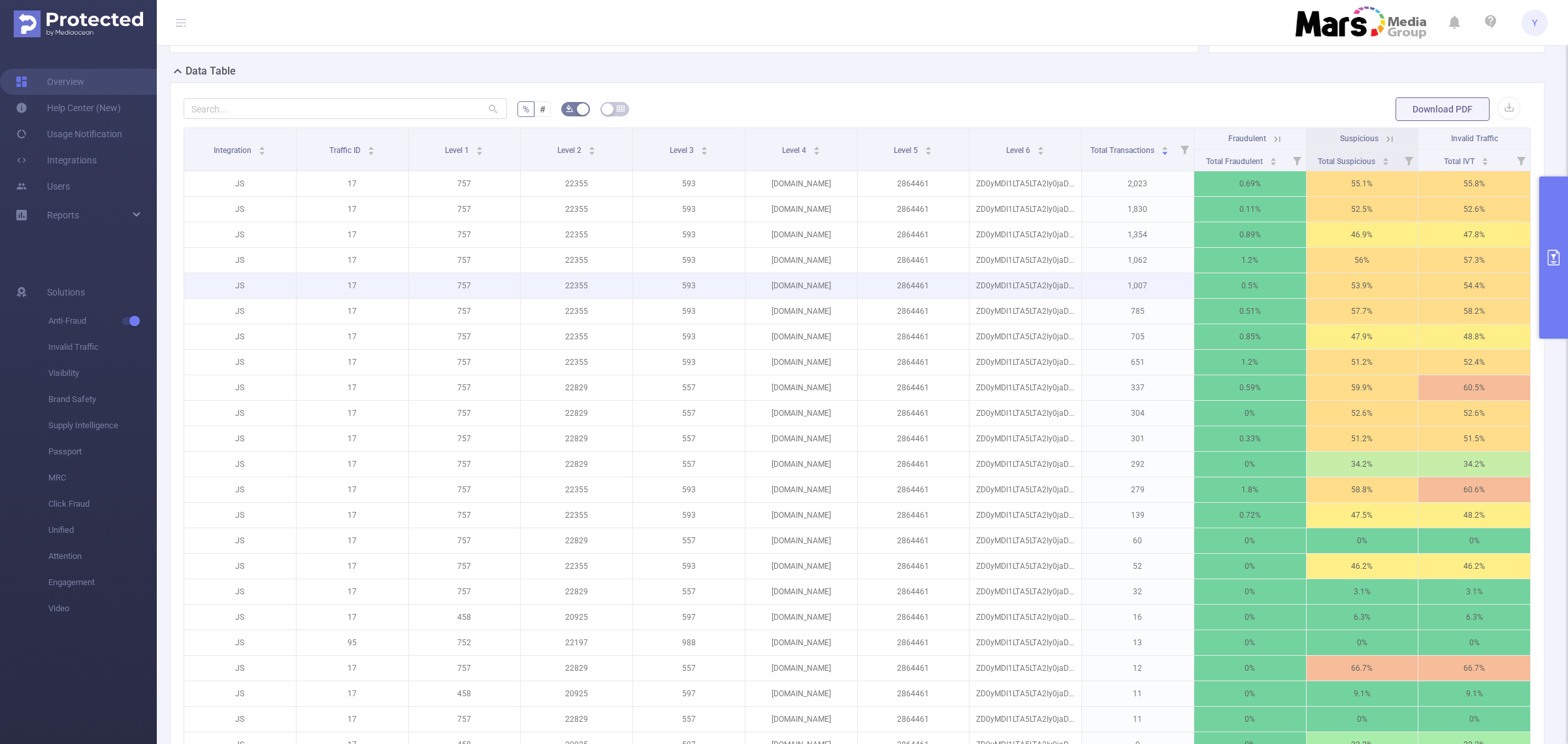
scroll to position [214, 0]
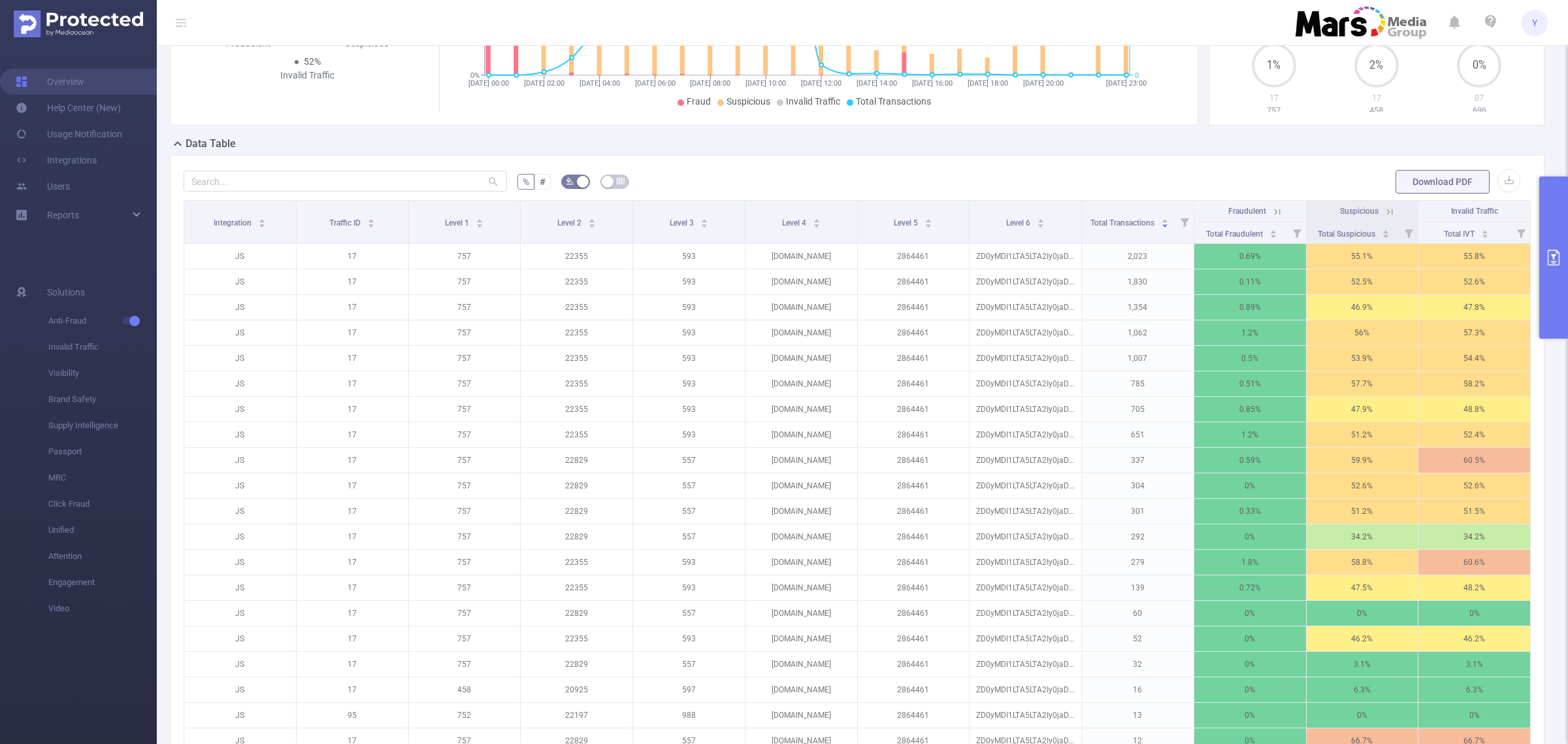
click at [1383, 206] on icon at bounding box center [1389, 212] width 12 height 12
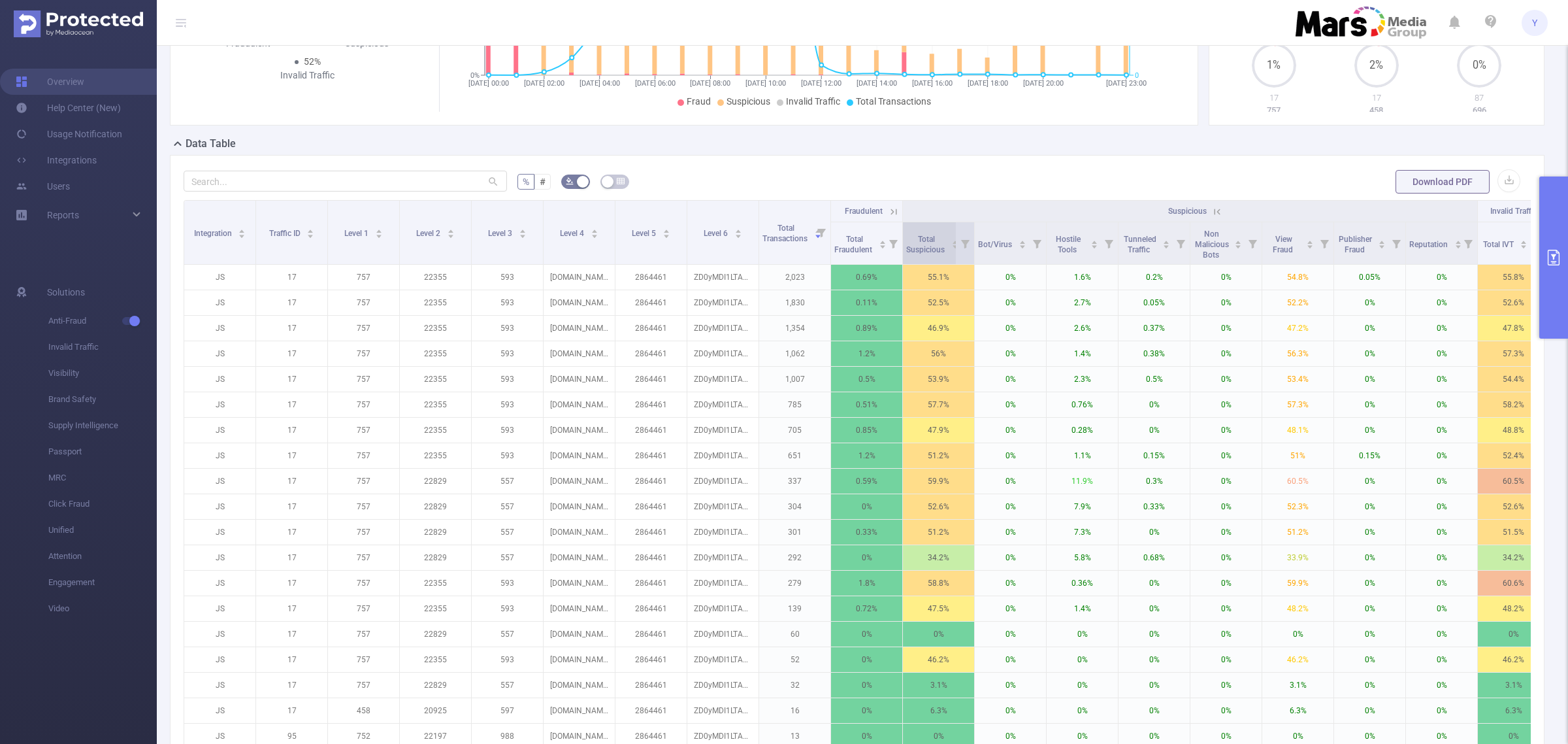
click at [944, 247] on span "Total Suspicious" at bounding box center [927, 244] width 41 height 20
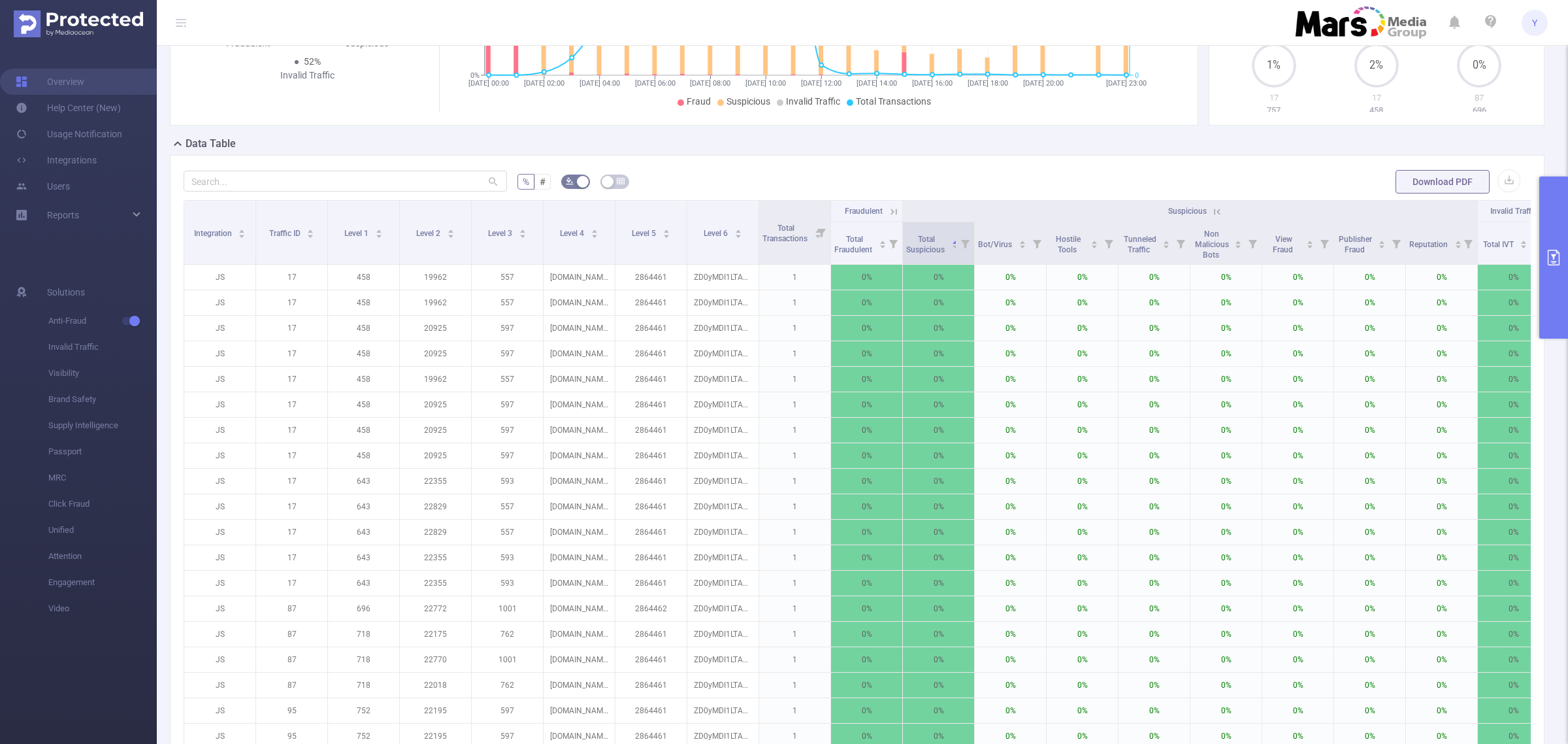
click at [957, 240] on icon at bounding box center [964, 243] width 18 height 42
click at [943, 251] on span "Total Suspicious" at bounding box center [927, 244] width 41 height 20
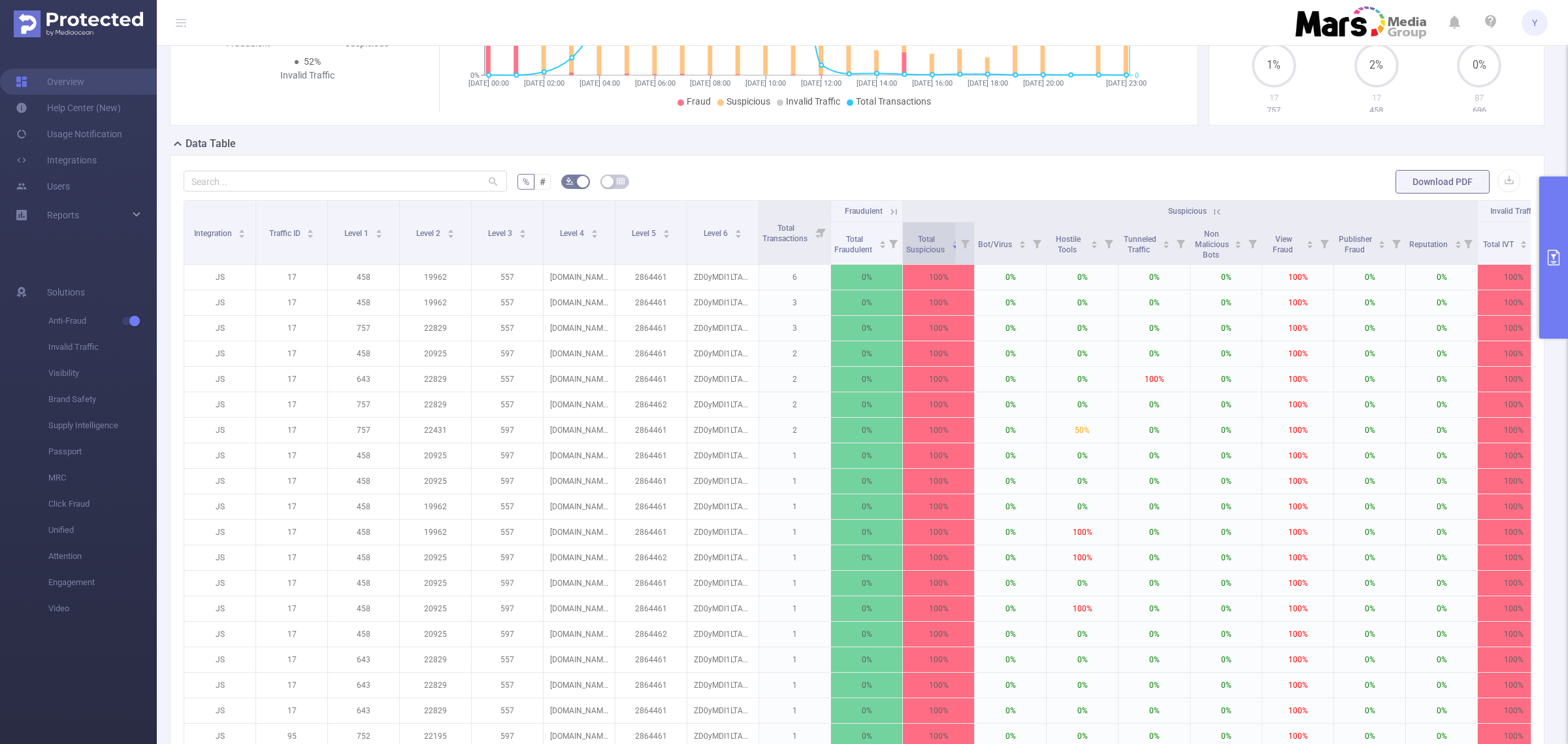
click at [945, 239] on span "Total Suspicious" at bounding box center [927, 243] width 41 height 24
